Goal: Task Accomplishment & Management: Use online tool/utility

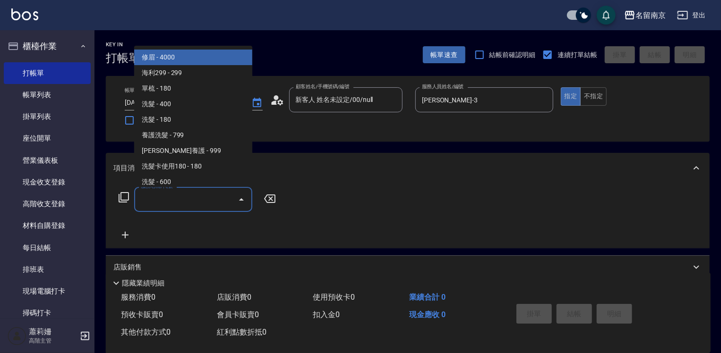
click at [213, 195] on input "服務名稱/代號" at bounding box center [185, 199] width 95 height 17
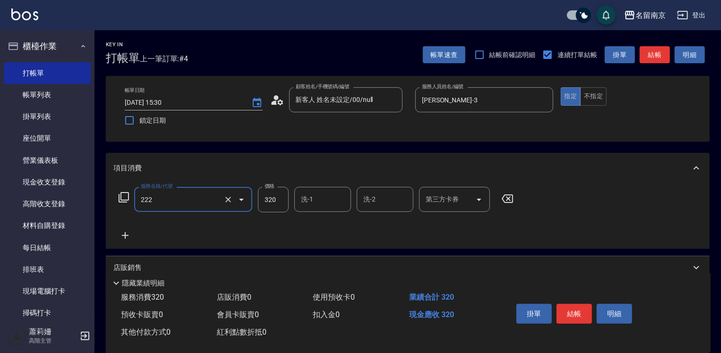
type input "洗髮卡使用320(222)"
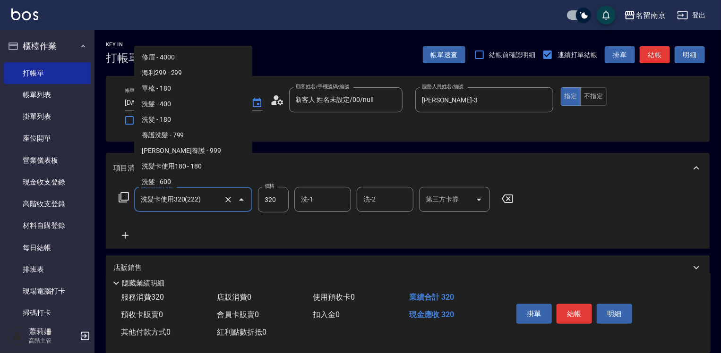
click at [212, 195] on input "洗髮卡使用320(222)" at bounding box center [179, 199] width 83 height 17
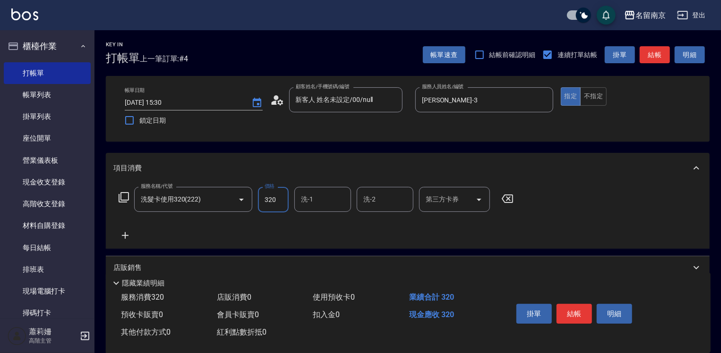
click at [285, 198] on input "320" at bounding box center [273, 199] width 31 height 25
type input "300"
type input "[PERSON_NAME]-3"
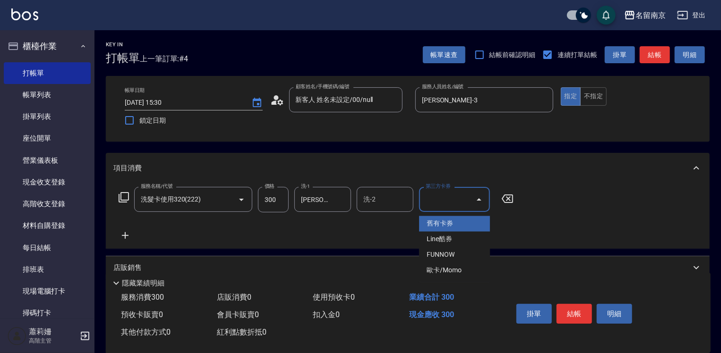
click at [446, 197] on input "第三方卡券" at bounding box center [447, 199] width 48 height 17
click at [455, 229] on span "舊有卡券" at bounding box center [454, 224] width 71 height 16
type input "舊有卡券"
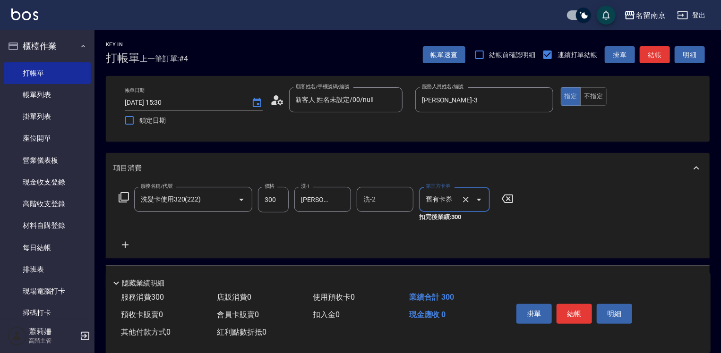
click at [130, 241] on icon at bounding box center [125, 244] width 24 height 11
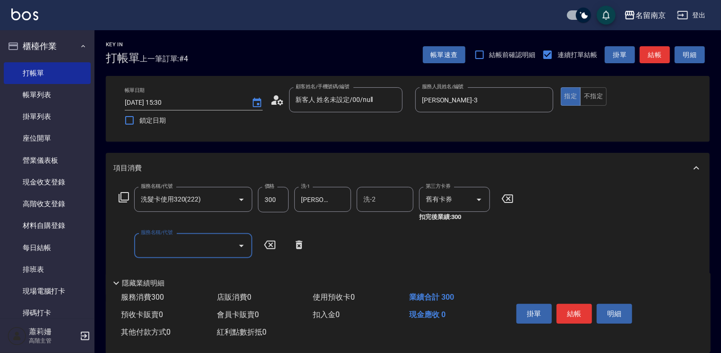
click at [167, 244] on input "服務名稱/代號" at bounding box center [185, 246] width 95 height 17
type input "染髮(1500)(501)"
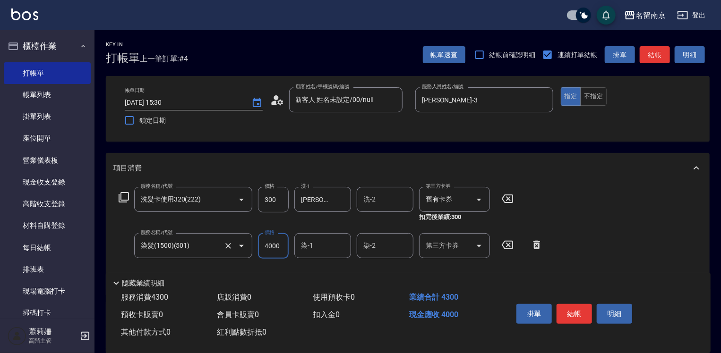
type input "4000"
type input "[PERSON_NAME]-3"
click at [122, 199] on icon at bounding box center [123, 197] width 11 height 11
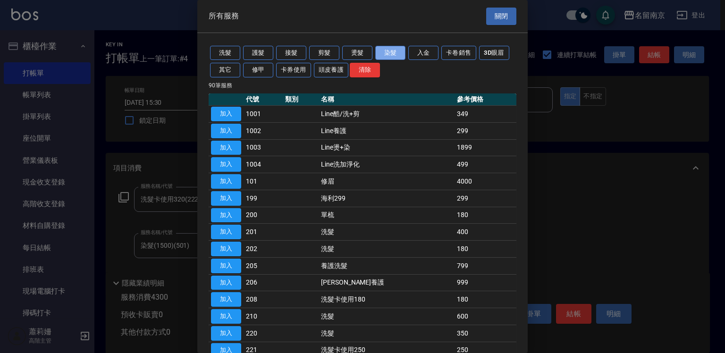
click at [387, 51] on button "染髮" at bounding box center [390, 53] width 30 height 15
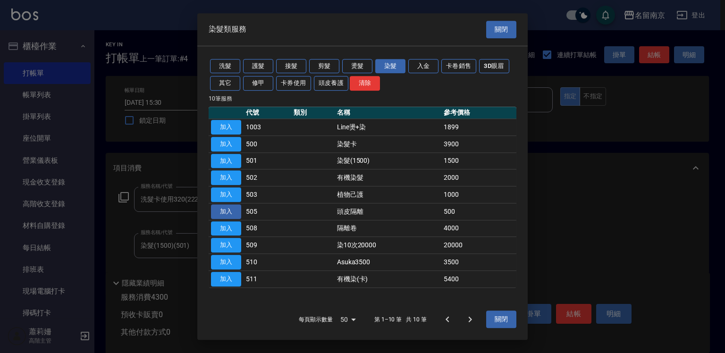
drag, startPoint x: 231, startPoint y: 209, endPoint x: 340, endPoint y: 223, distance: 110.4
click at [234, 209] on button "加入" at bounding box center [226, 211] width 30 height 15
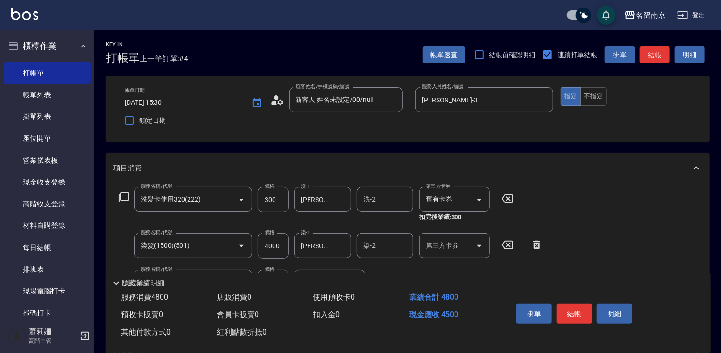
scroll to position [142, 0]
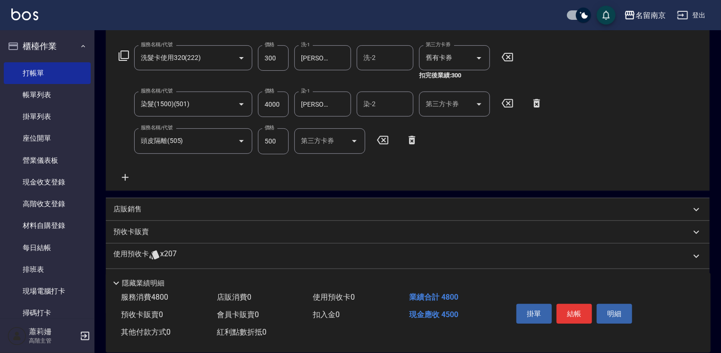
drag, startPoint x: 124, startPoint y: 178, endPoint x: 127, endPoint y: 142, distance: 36.0
click at [124, 177] on icon at bounding box center [125, 177] width 24 height 11
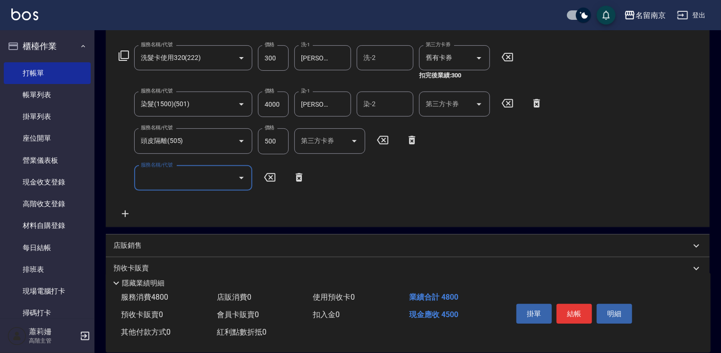
click at [124, 55] on icon at bounding box center [123, 55] width 11 height 11
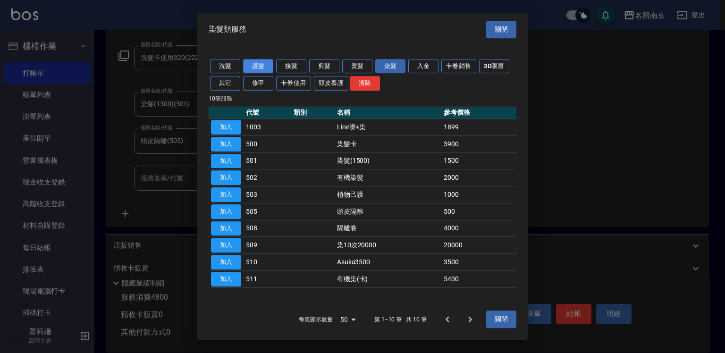
click at [252, 66] on button "護髮" at bounding box center [258, 66] width 30 height 15
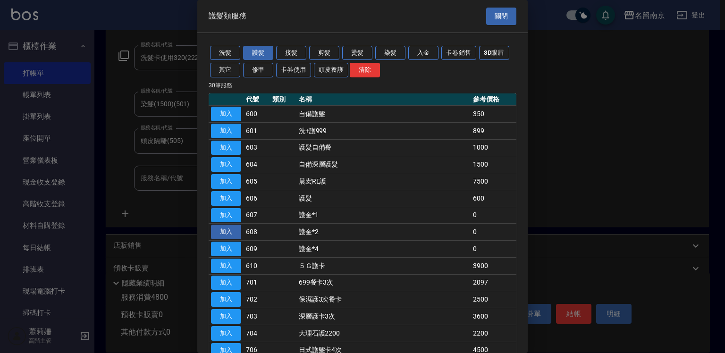
click at [233, 232] on button "加入" at bounding box center [226, 232] width 30 height 15
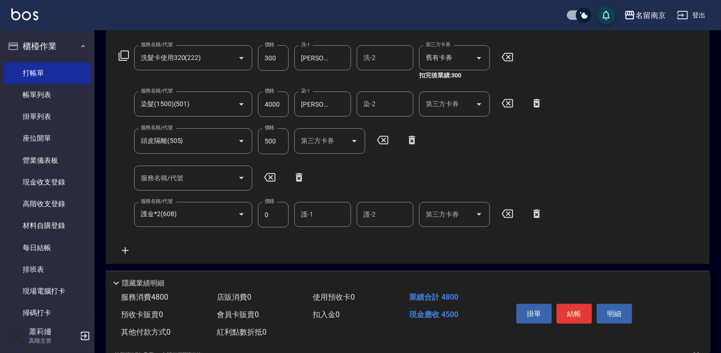
click at [310, 217] on input "護-1" at bounding box center [322, 214] width 48 height 17
type input "[PERSON_NAME]-3"
click at [582, 309] on button "結帳" at bounding box center [573, 314] width 35 height 20
type input "[DATE] 16:08"
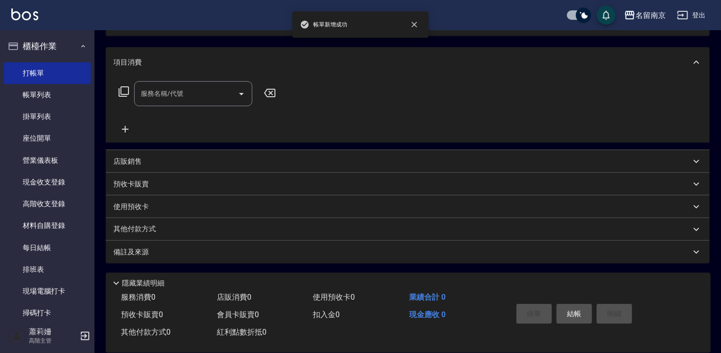
scroll to position [0, 0]
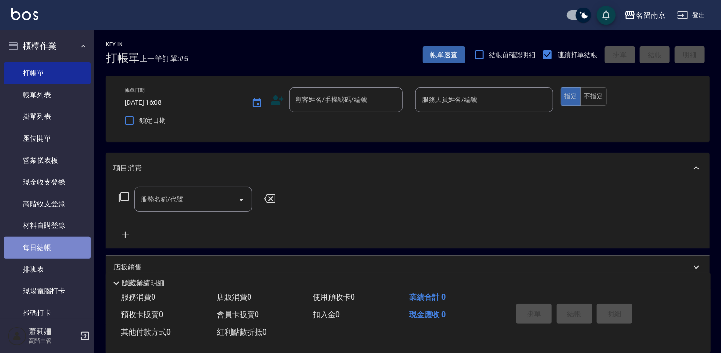
click at [49, 249] on link "每日結帳" at bounding box center [47, 248] width 87 height 22
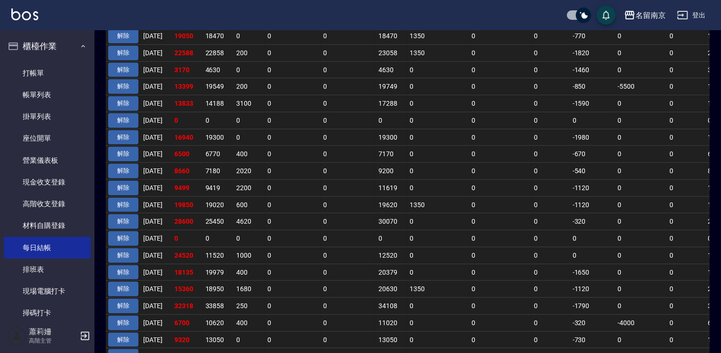
scroll to position [236, 0]
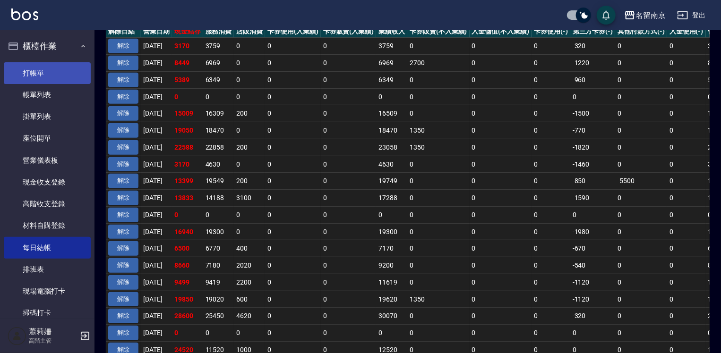
drag, startPoint x: 47, startPoint y: 75, endPoint x: 49, endPoint y: 68, distance: 6.4
click at [47, 74] on link "打帳單" at bounding box center [47, 73] width 87 height 22
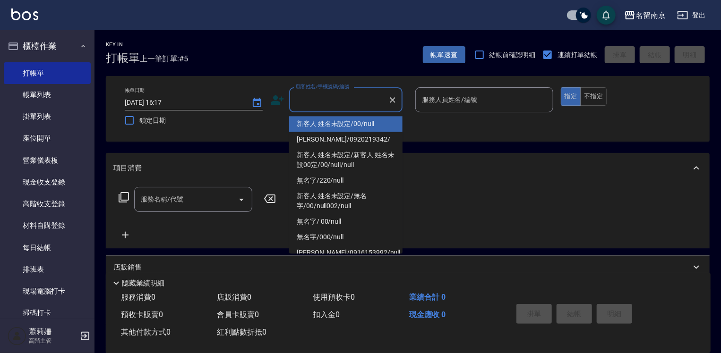
click at [361, 100] on input "顧客姓名/手機號碼/編號" at bounding box center [338, 100] width 91 height 17
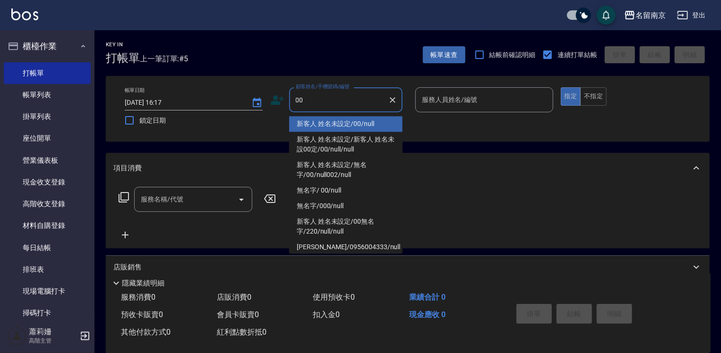
type input "新客人 姓名未設定/00/null"
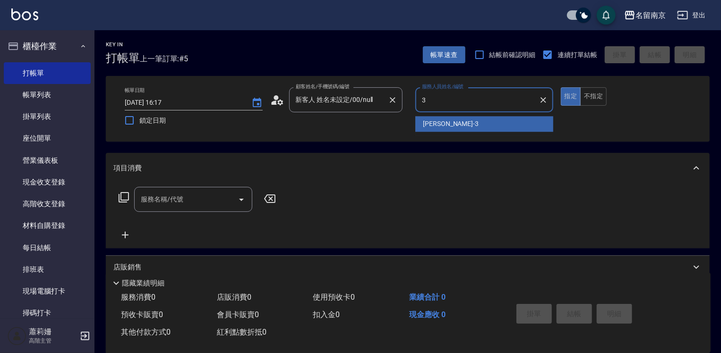
type input "[PERSON_NAME]-3"
type button "true"
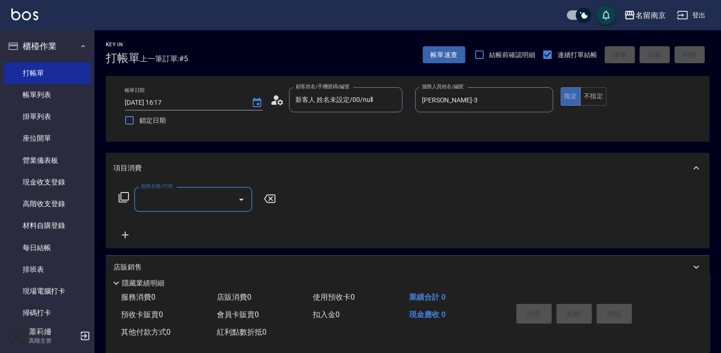
drag, startPoint x: 186, startPoint y: 193, endPoint x: 191, endPoint y: 194, distance: 5.7
click at [186, 194] on input "服務名稱/代號" at bounding box center [185, 199] width 95 height 17
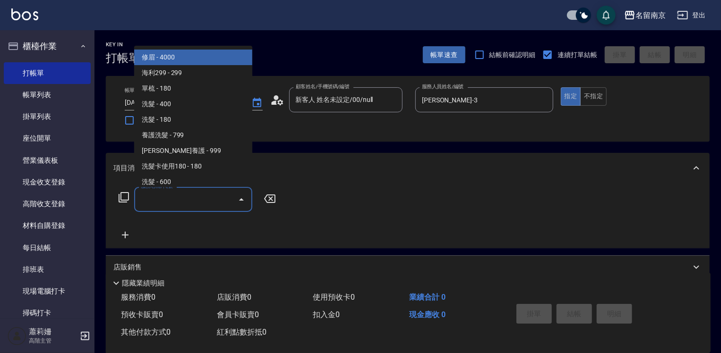
click at [127, 199] on icon at bounding box center [123, 197] width 11 height 11
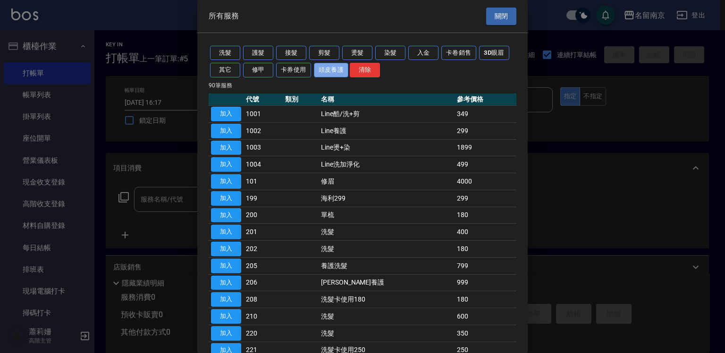
click at [335, 66] on button "頭皮養護" at bounding box center [331, 70] width 35 height 15
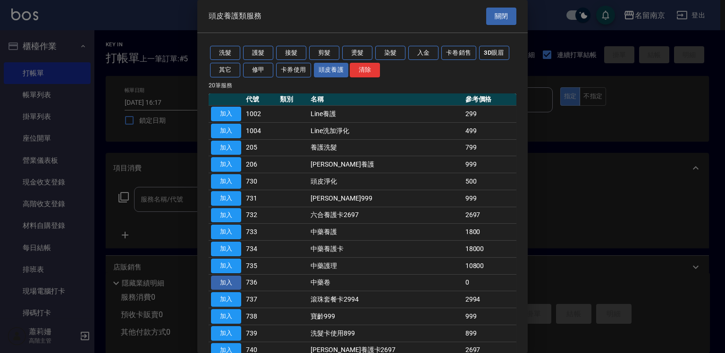
click at [215, 279] on button "加入" at bounding box center [226, 283] width 30 height 15
type input "中藥卷(736)"
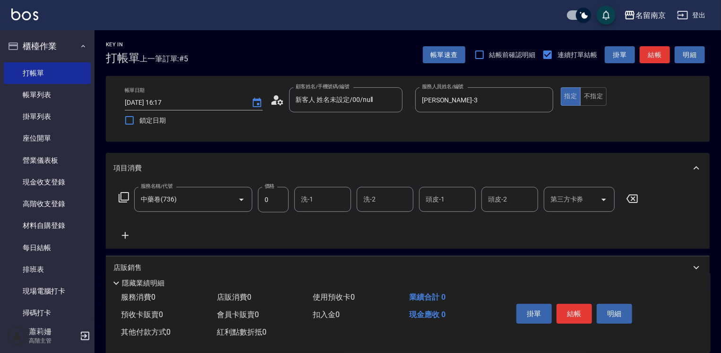
click at [322, 205] on input "洗-1" at bounding box center [322, 199] width 48 height 17
type input "[PERSON_NAME]-3"
type input "[PERSON_NAME]-2"
click at [571, 310] on button "結帳" at bounding box center [573, 314] width 35 height 20
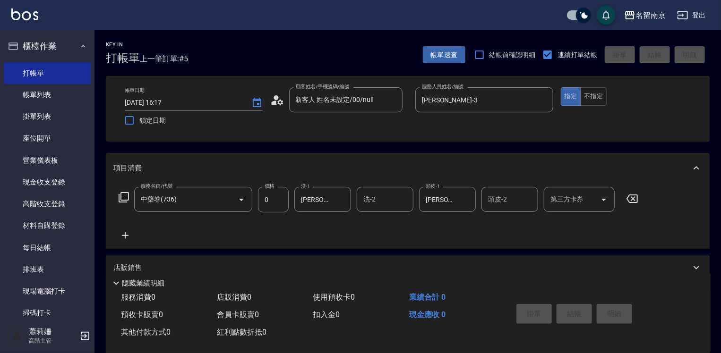
type input "[DATE] 16:31"
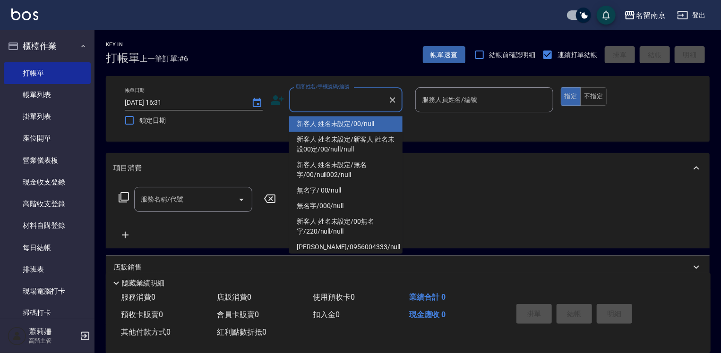
click at [331, 102] on input "顧客姓名/手機號碼/編號" at bounding box center [338, 100] width 91 height 17
type input "新客人 姓名未設定/00/null"
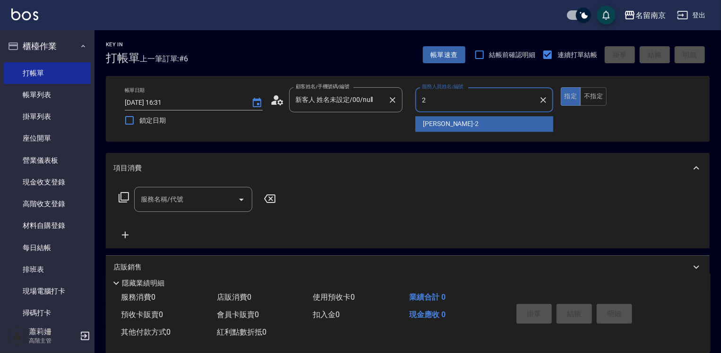
type input "[PERSON_NAME]-2"
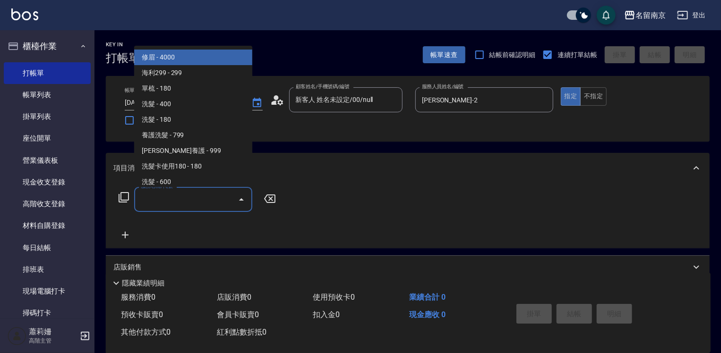
click at [221, 203] on input "服務名稱/代號" at bounding box center [185, 199] width 95 height 17
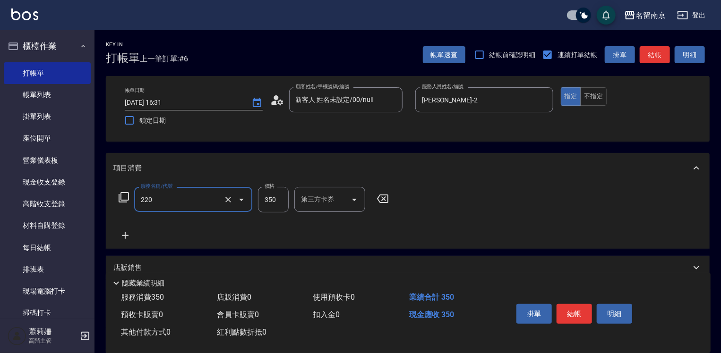
type input "洗髮(220)"
type input "300"
type input "[PERSON_NAME]-2"
click at [125, 234] on icon at bounding box center [125, 235] width 7 height 7
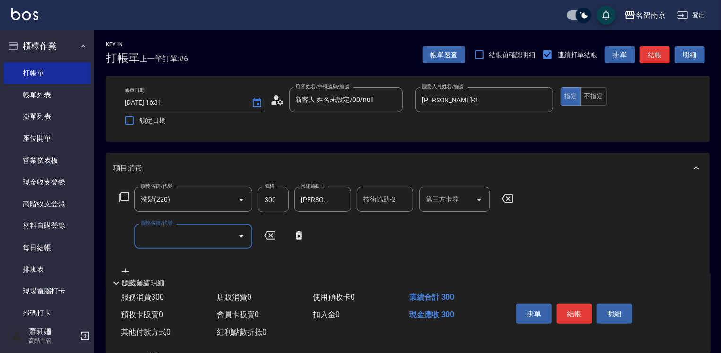
click at [164, 235] on input "服務名稱/代號" at bounding box center [185, 236] width 95 height 17
type input "剪髮(301)"
type input "400"
click at [594, 95] on button "不指定" at bounding box center [593, 96] width 26 height 18
click at [580, 309] on button "結帳" at bounding box center [573, 314] width 35 height 20
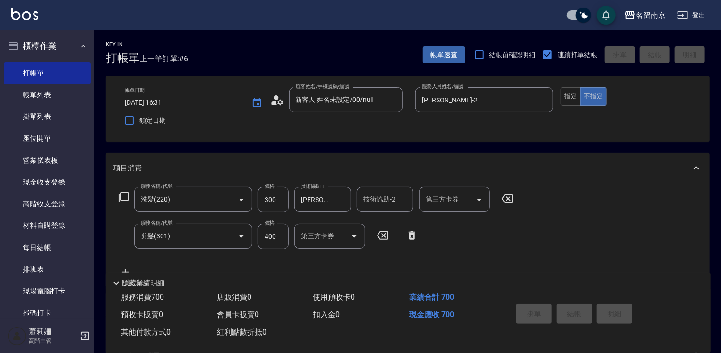
type input "[DATE] 16:53"
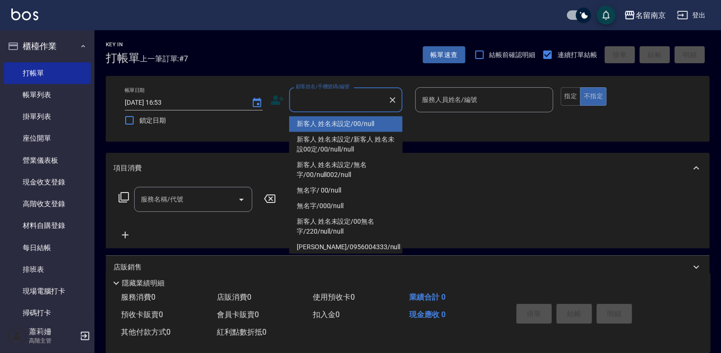
click at [359, 96] on input "顧客姓名/手機號碼/編號" at bounding box center [338, 100] width 91 height 17
type input "新客人 姓名未設定/00/null"
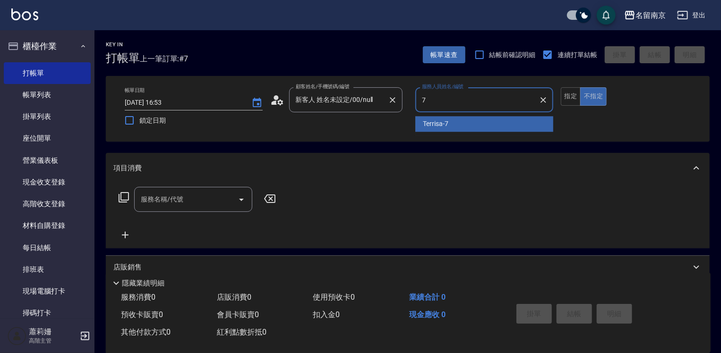
type input "Terrisa-7"
type button "false"
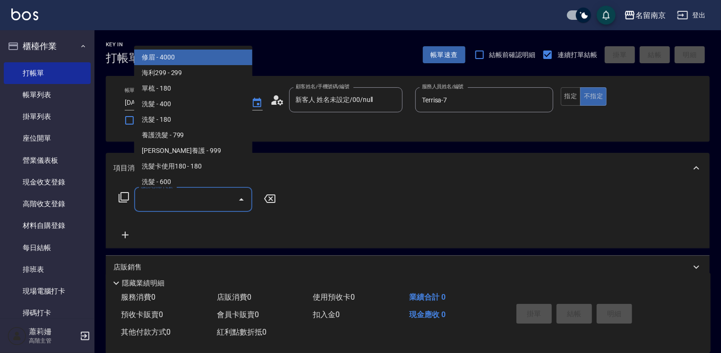
click at [208, 200] on input "服務名稱/代號" at bounding box center [185, 199] width 95 height 17
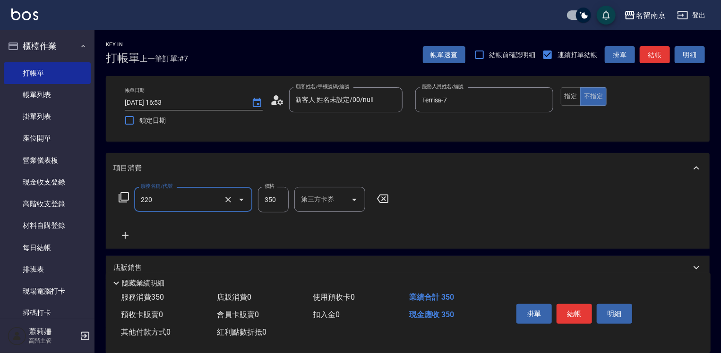
type input "洗髮(220)"
type input "400"
type input "Terrisa-7"
click at [121, 235] on icon at bounding box center [125, 235] width 24 height 11
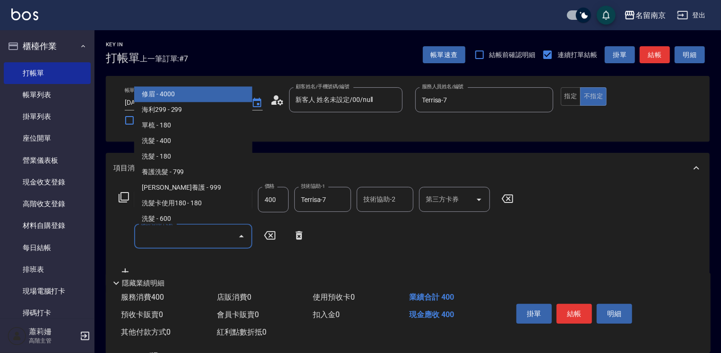
click at [185, 238] on input "服務名稱/代號" at bounding box center [185, 236] width 95 height 17
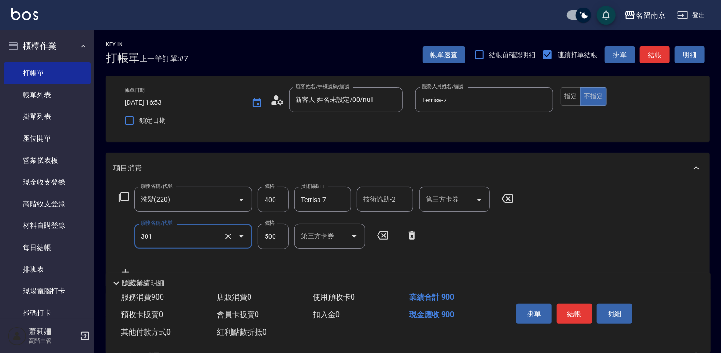
type input "剪髮(301)"
type input "650"
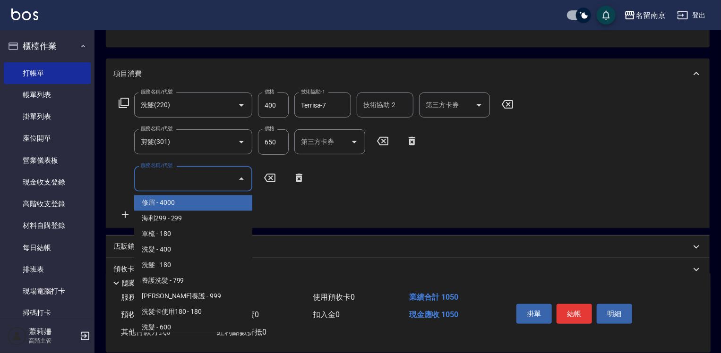
click at [158, 176] on input "服務名稱/代號" at bounding box center [185, 178] width 95 height 17
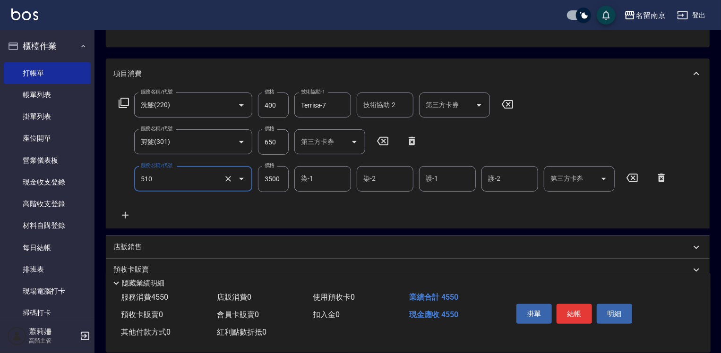
type input "Asuka3500(510)"
type input "3000"
type input "Terrisa-7"
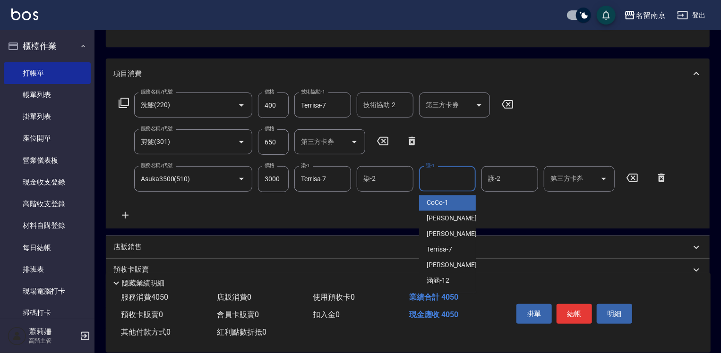
click at [463, 187] on input "護-1" at bounding box center [447, 178] width 48 height 17
type input "Terrisa-7"
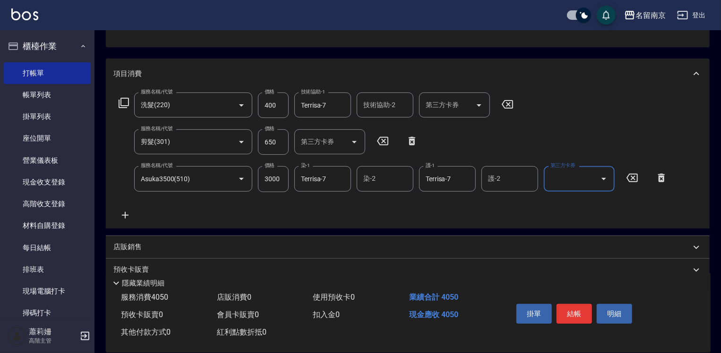
click at [123, 212] on icon at bounding box center [125, 215] width 24 height 11
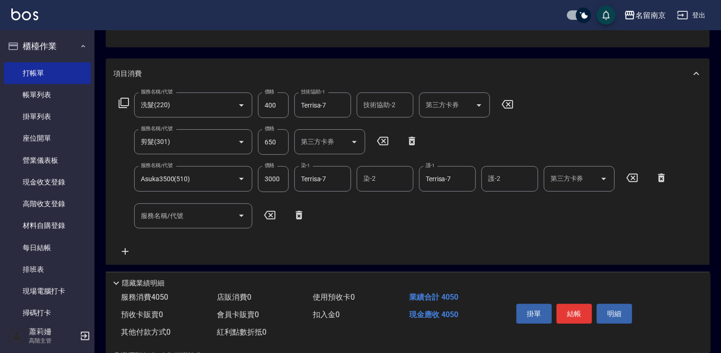
click at [126, 104] on icon at bounding box center [123, 102] width 11 height 11
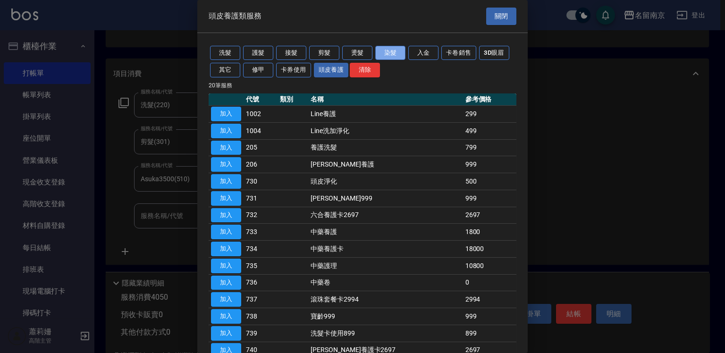
click at [387, 49] on button "染髮" at bounding box center [390, 53] width 30 height 15
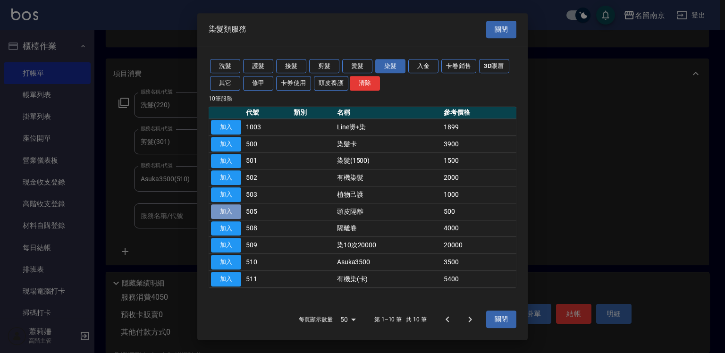
click at [229, 210] on button "加入" at bounding box center [226, 211] width 30 height 15
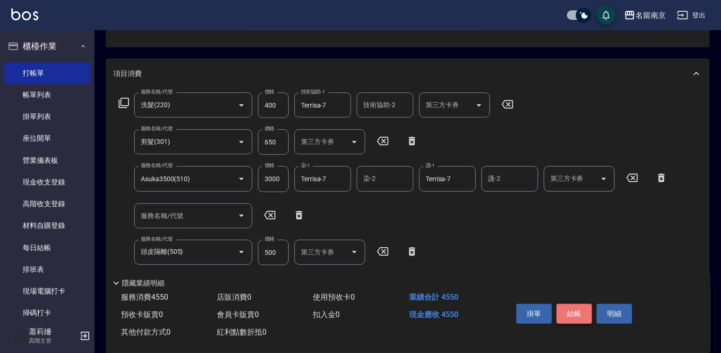
click at [567, 308] on button "結帳" at bounding box center [573, 314] width 35 height 20
type input "[DATE] 16:54"
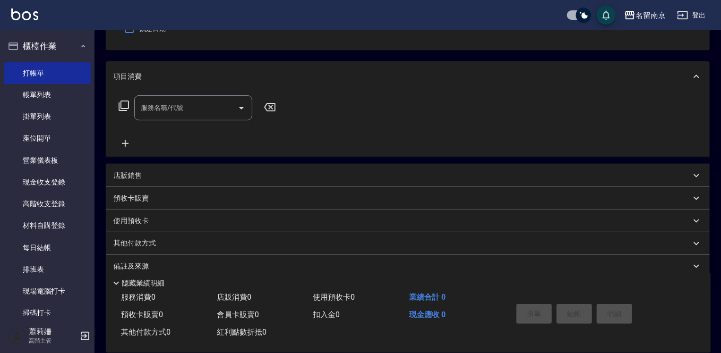
scroll to position [0, 0]
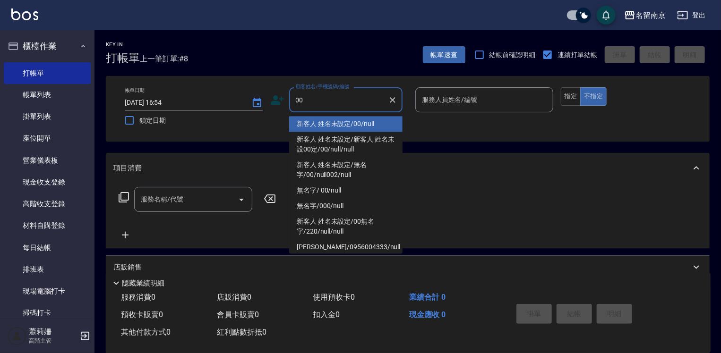
type input "新客人 姓名未設定/00/null"
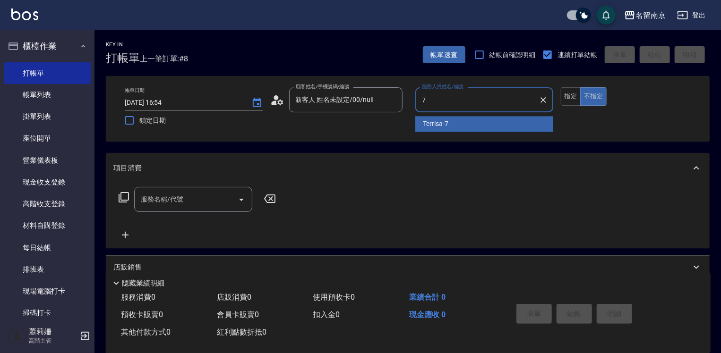
type input "Terrisa-7"
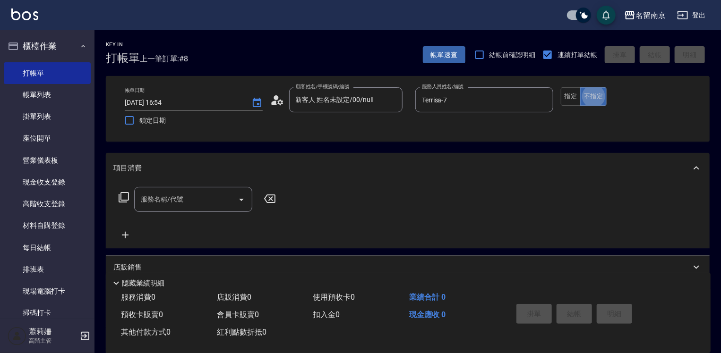
click at [166, 205] on input "服務名稱/代號" at bounding box center [185, 199] width 95 height 17
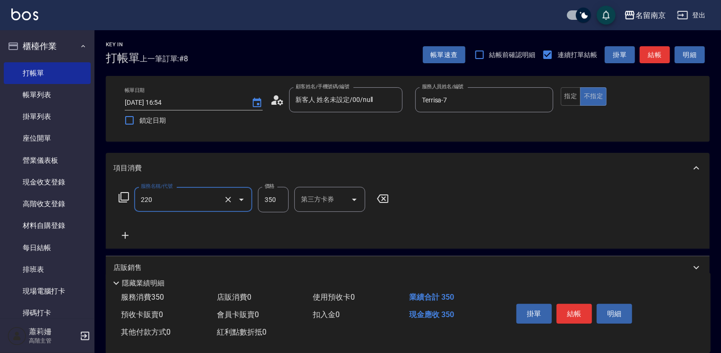
type input "洗髮(220)"
type input "350"
type input "Terrisa-7"
click at [123, 235] on icon at bounding box center [125, 235] width 24 height 11
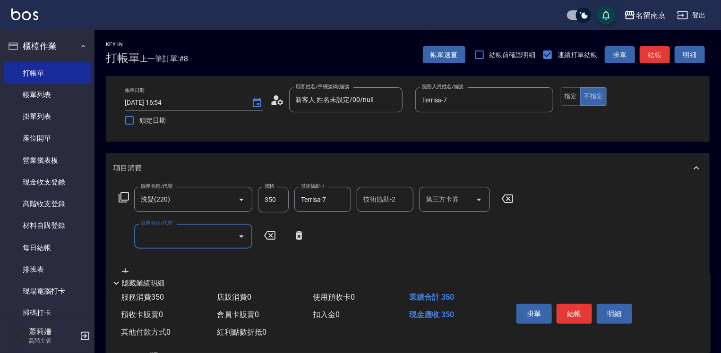
drag, startPoint x: 123, startPoint y: 235, endPoint x: 165, endPoint y: 240, distance: 41.9
click at [165, 240] on input "服務名稱/代號" at bounding box center [185, 236] width 95 height 17
type input "剪髮(301)"
click at [263, 237] on input "0" at bounding box center [273, 236] width 31 height 25
type input "0"
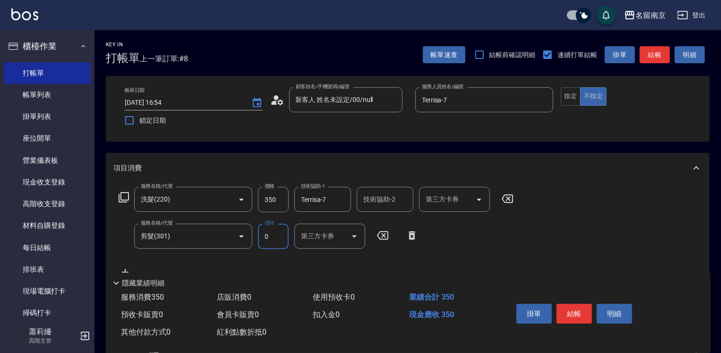
click at [410, 235] on icon at bounding box center [412, 235] width 24 height 11
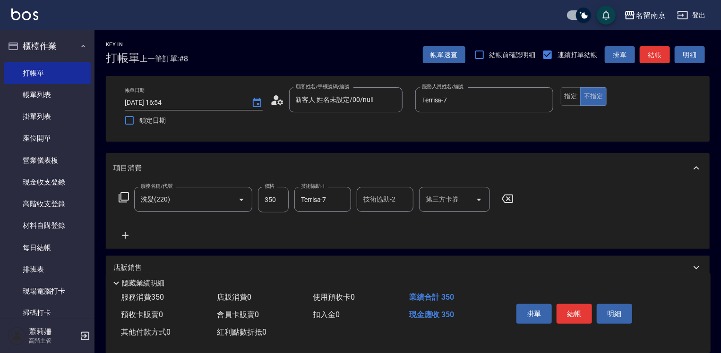
click at [127, 196] on icon at bounding box center [123, 197] width 11 height 11
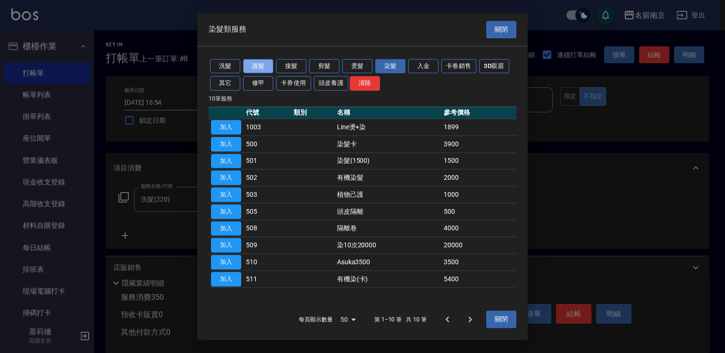
click at [263, 65] on button "護髮" at bounding box center [258, 66] width 30 height 15
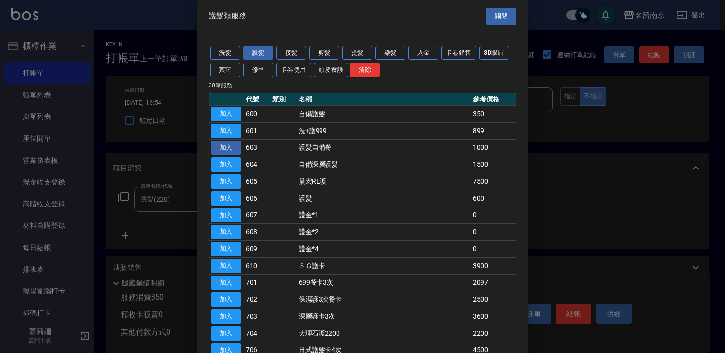
click at [229, 147] on button "加入" at bounding box center [226, 148] width 30 height 15
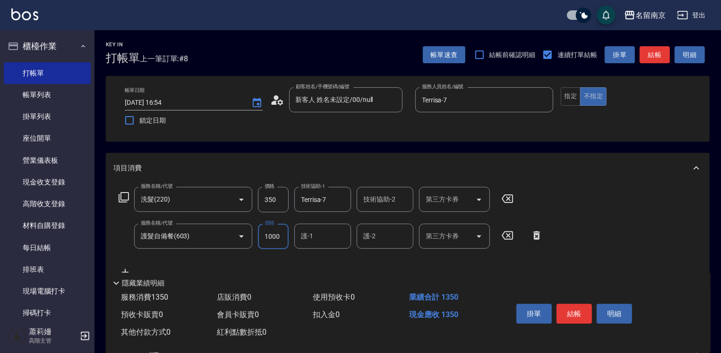
click at [283, 238] on input "1000" at bounding box center [273, 236] width 31 height 25
type input "1400"
type input "Terrisa-7"
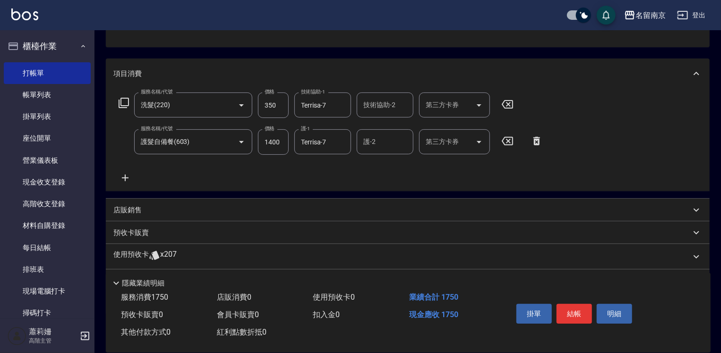
click at [144, 212] on div "店販銷售" at bounding box center [401, 210] width 577 height 10
click at [150, 234] on label "服務人員姓名/編號" at bounding box center [141, 232] width 42 height 7
click at [150, 237] on input "服務人員姓名/編號" at bounding box center [149, 245] width 62 height 17
type input "3"
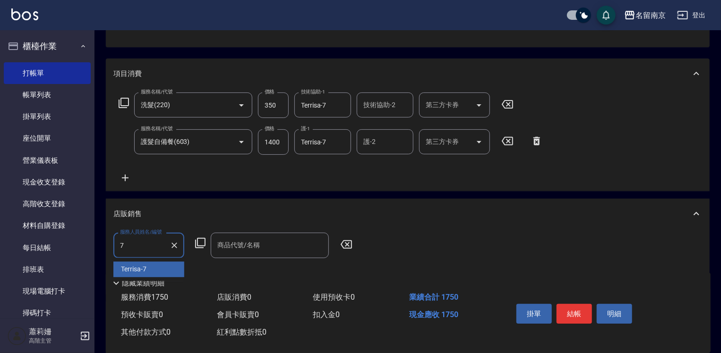
type input "Terrisa-7"
click at [200, 240] on icon at bounding box center [200, 243] width 11 height 11
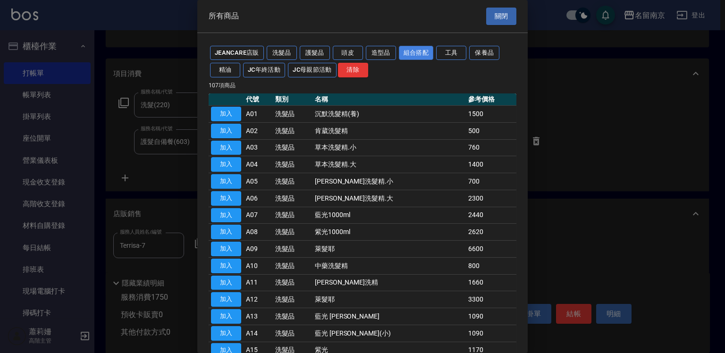
click at [402, 55] on button "組合搭配" at bounding box center [416, 53] width 35 height 15
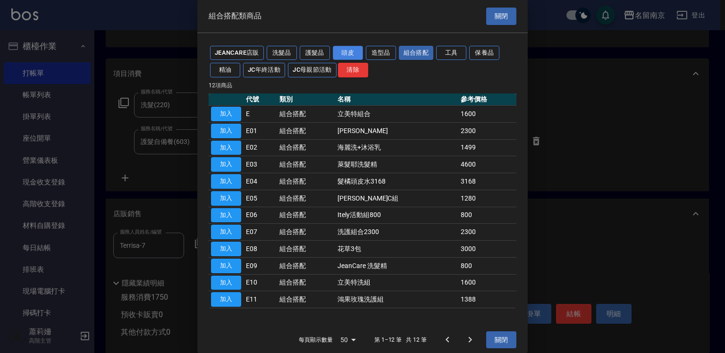
click at [353, 51] on button "頭皮" at bounding box center [348, 53] width 30 height 15
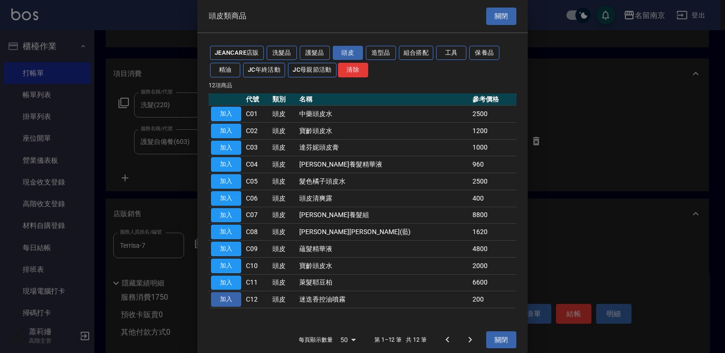
click at [220, 300] on button "加入" at bounding box center [226, 299] width 30 height 15
type input "迷迭香控油噴霧"
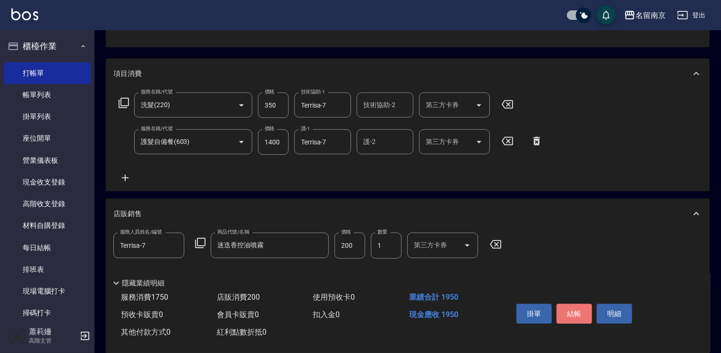
click at [582, 311] on button "結帳" at bounding box center [573, 314] width 35 height 20
type input "[DATE] 16:55"
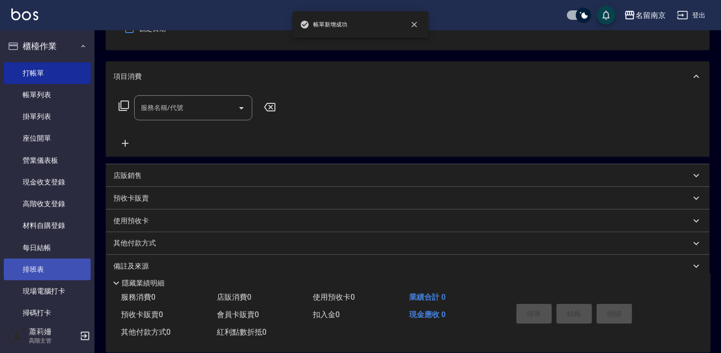
scroll to position [189, 0]
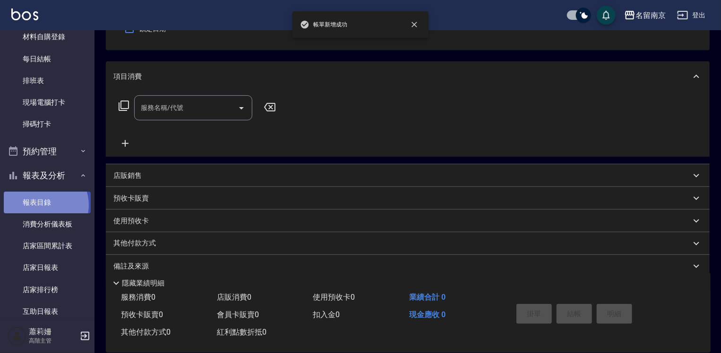
click at [42, 205] on link "報表目錄" at bounding box center [47, 203] width 87 height 22
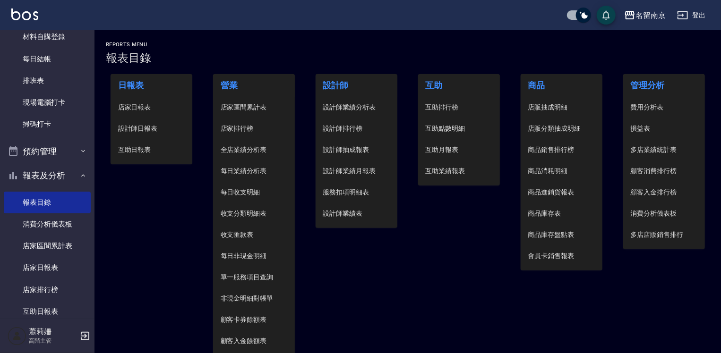
click at [147, 129] on span "設計師日報表" at bounding box center [151, 129] width 67 height 10
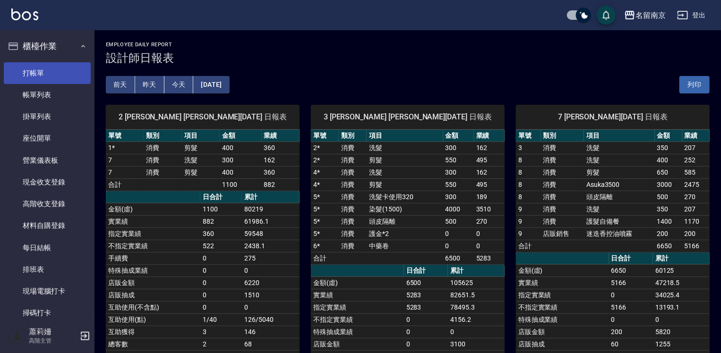
click at [53, 66] on link "打帳單" at bounding box center [47, 73] width 87 height 22
